Goal: Task Accomplishment & Management: Manage account settings

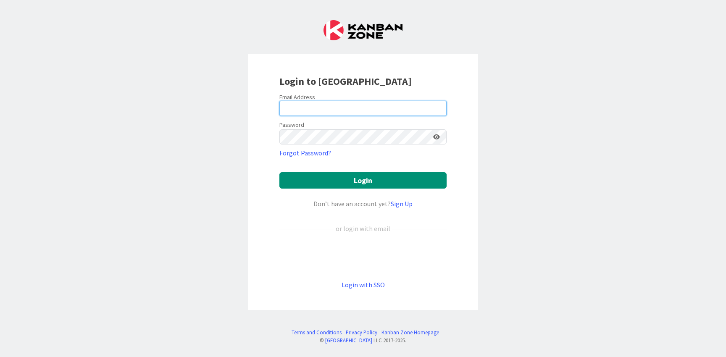
click at [335, 111] on input "email" at bounding box center [362, 108] width 167 height 15
type input "[PERSON_NAME][EMAIL_ADDRESS][DOMAIN_NAME]"
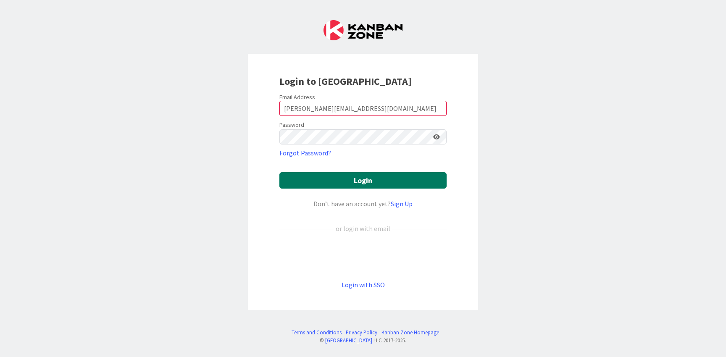
click at [345, 180] on button "Login" at bounding box center [362, 180] width 167 height 16
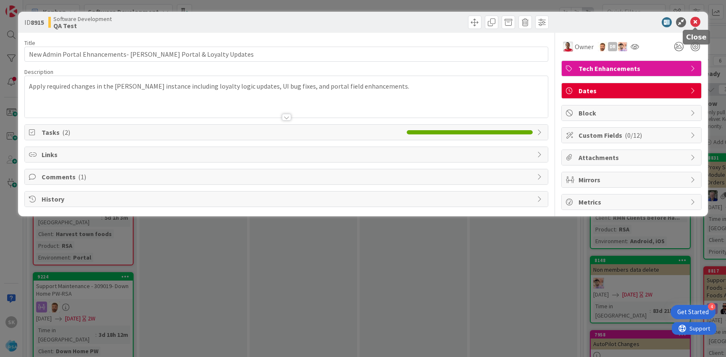
click at [692, 22] on icon at bounding box center [695, 22] width 10 height 10
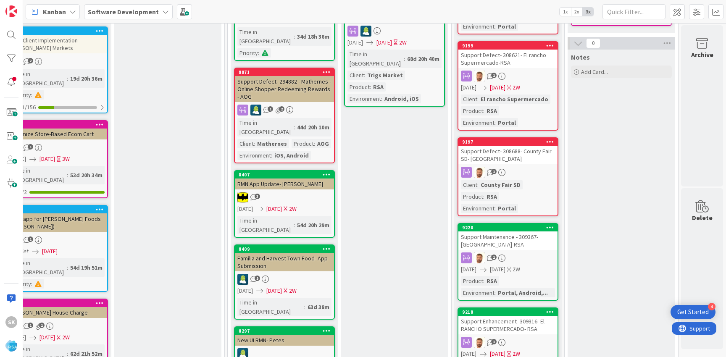
scroll to position [636, 1483]
